Goal: Task Accomplishment & Management: Manage account settings

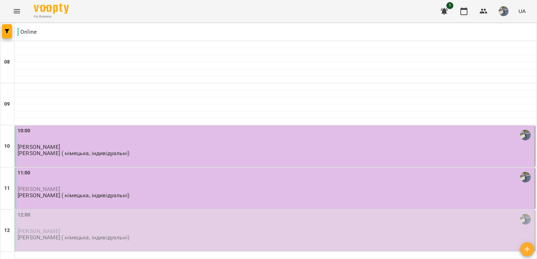
scroll to position [106, 0]
click at [108, 211] on div "12:00" at bounding box center [276, 219] width 516 height 16
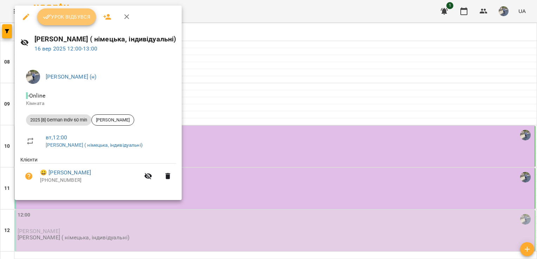
click at [70, 18] on span "Урок відбувся" at bounding box center [67, 17] width 48 height 8
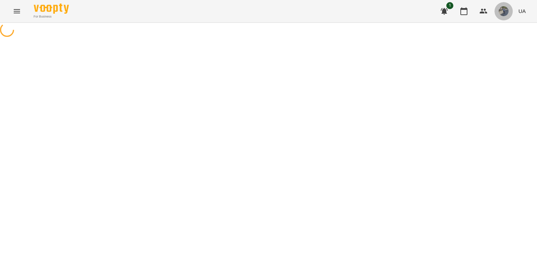
click at [503, 11] on img "button" at bounding box center [503, 11] width 10 height 10
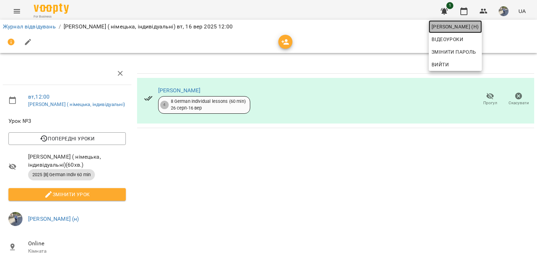
click at [469, 27] on span "[PERSON_NAME] (н)" at bounding box center [454, 26] width 47 height 8
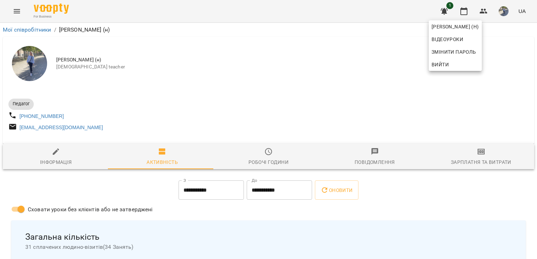
drag, startPoint x: 533, startPoint y: 44, endPoint x: 534, endPoint y: 65, distance: 21.1
click at [534, 65] on div at bounding box center [268, 129] width 537 height 259
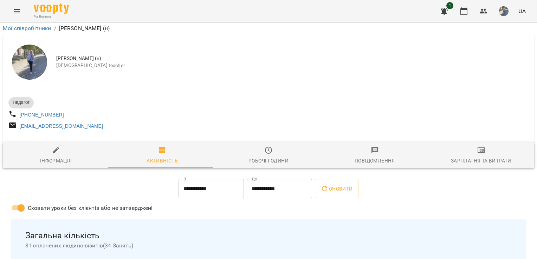
scroll to position [34, 0]
click at [18, 15] on icon "Menu" at bounding box center [17, 11] width 8 height 8
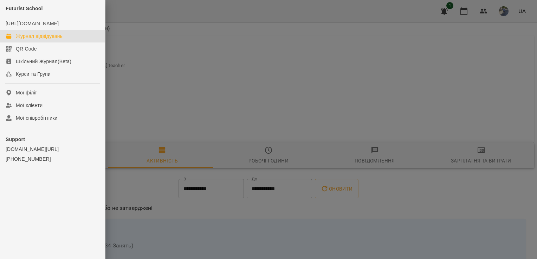
click at [43, 40] on div "Журнал відвідувань" at bounding box center [39, 36] width 47 height 7
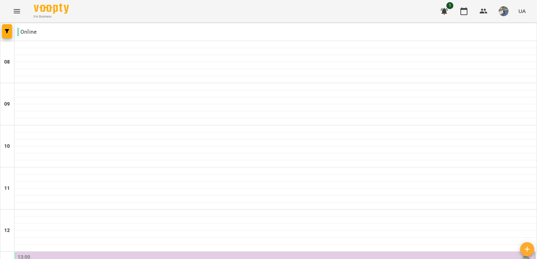
scroll to position [112, 0]
click at [499, 11] on img "button" at bounding box center [503, 11] width 10 height 10
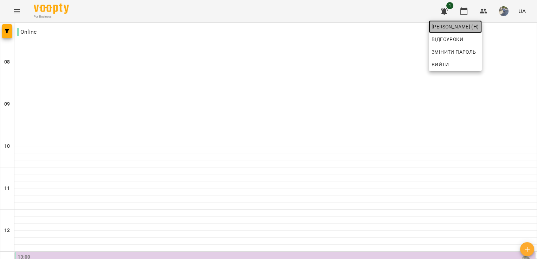
click at [482, 22] on link "[PERSON_NAME] (н)" at bounding box center [454, 26] width 53 height 13
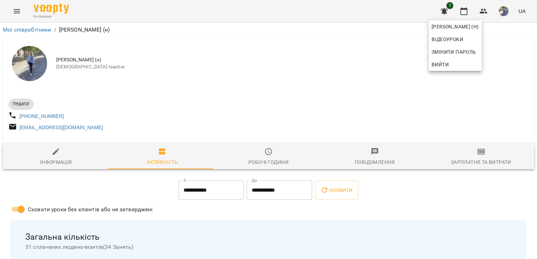
click at [20, 10] on div at bounding box center [268, 129] width 537 height 259
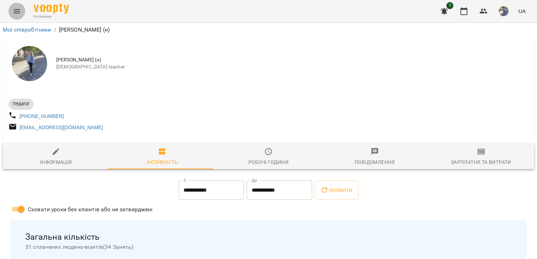
click at [20, 10] on icon "Menu" at bounding box center [17, 11] width 8 height 8
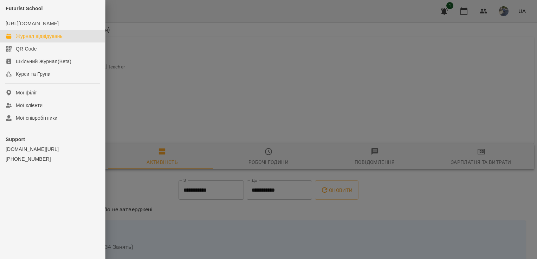
click at [52, 40] on div "Журнал відвідувань" at bounding box center [39, 36] width 47 height 7
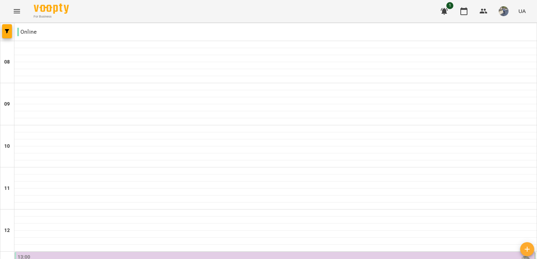
click at [511, 14] on button "button" at bounding box center [503, 11] width 18 height 18
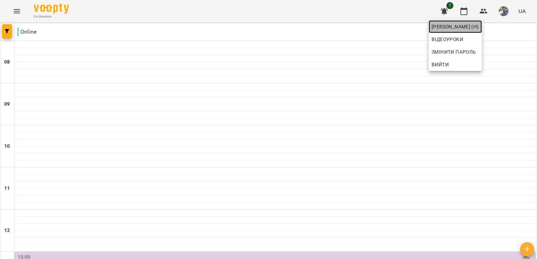
click at [479, 26] on span "[PERSON_NAME] (н)" at bounding box center [454, 26] width 47 height 8
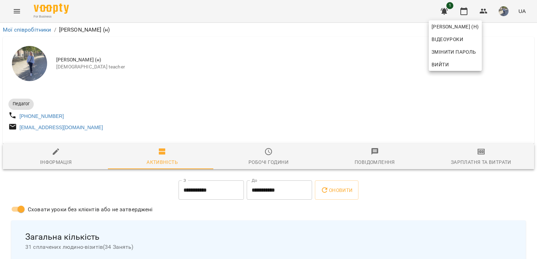
drag, startPoint x: 535, startPoint y: 49, endPoint x: 536, endPoint y: 60, distance: 10.9
click at [536, 60] on div at bounding box center [268, 129] width 537 height 259
